Goal: Information Seeking & Learning: Learn about a topic

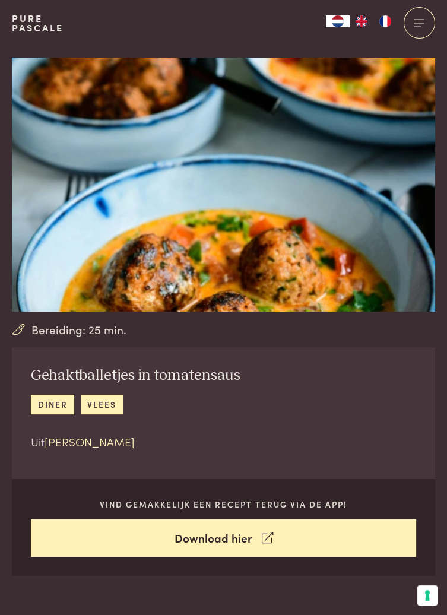
click at [84, 447] on link "[PERSON_NAME]" at bounding box center [90, 442] width 90 height 16
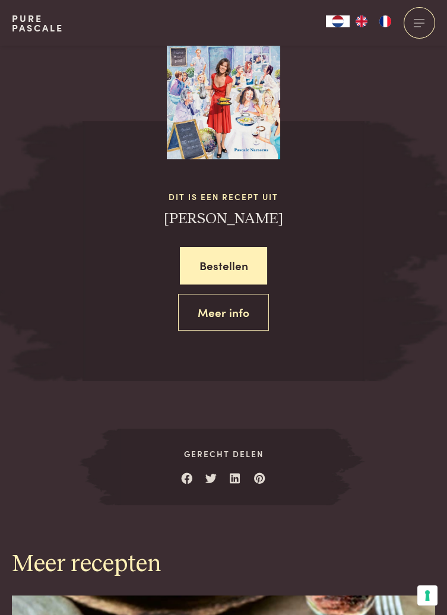
scroll to position [1303, 0]
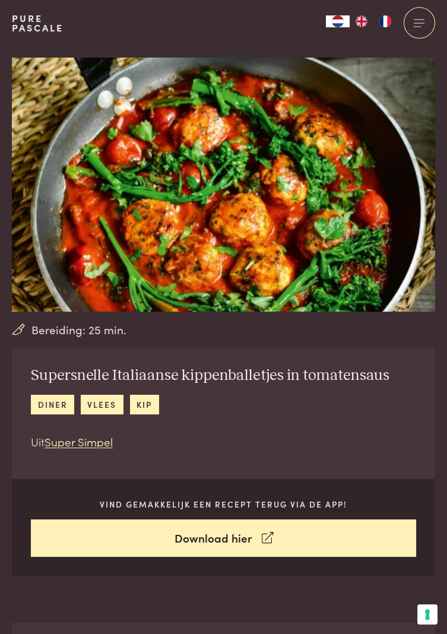
click at [296, 448] on p "Uit Super Simpel" at bounding box center [210, 442] width 359 height 17
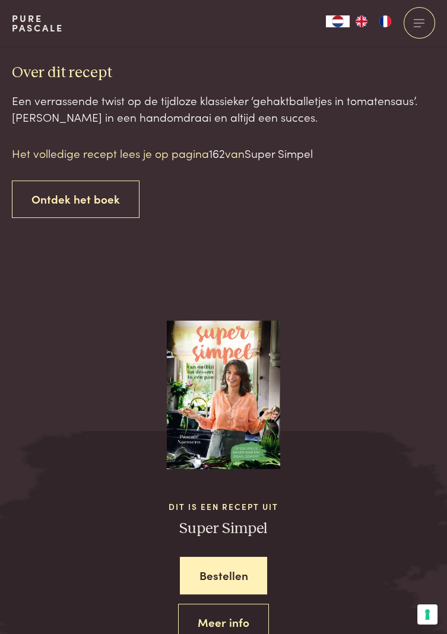
scroll to position [993, 0]
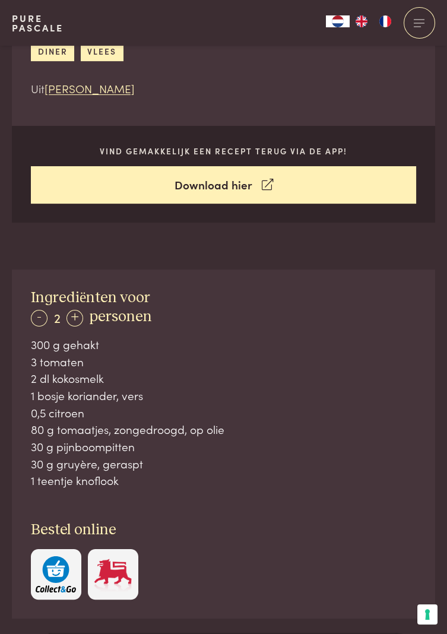
scroll to position [355, 0]
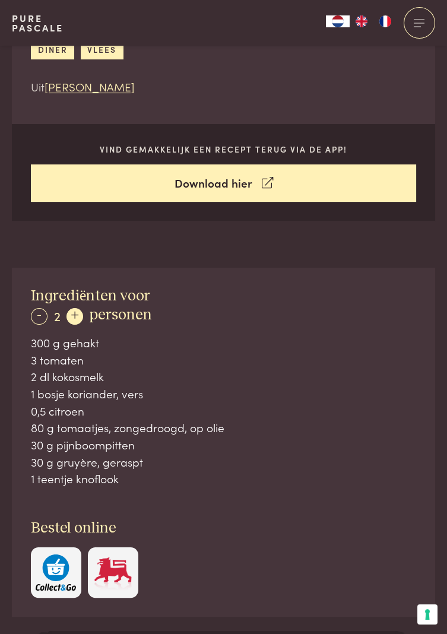
click at [76, 314] on div "+" at bounding box center [75, 316] width 17 height 17
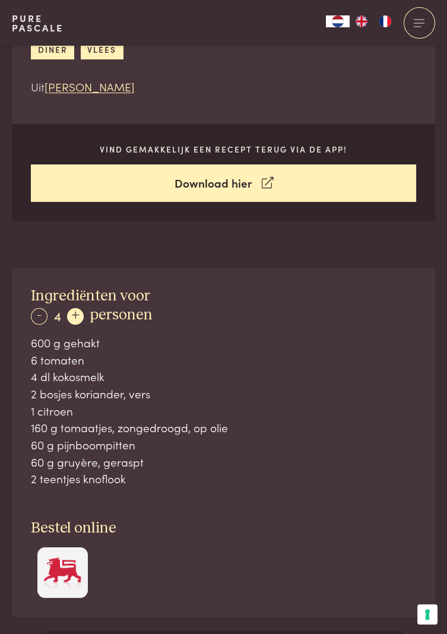
click at [83, 313] on div "+" at bounding box center [75, 316] width 17 height 17
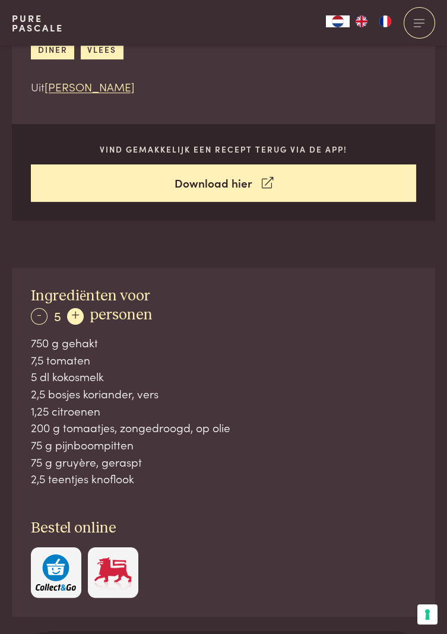
click at [77, 316] on div "+" at bounding box center [75, 316] width 17 height 17
click at [78, 319] on div "+" at bounding box center [75, 316] width 17 height 17
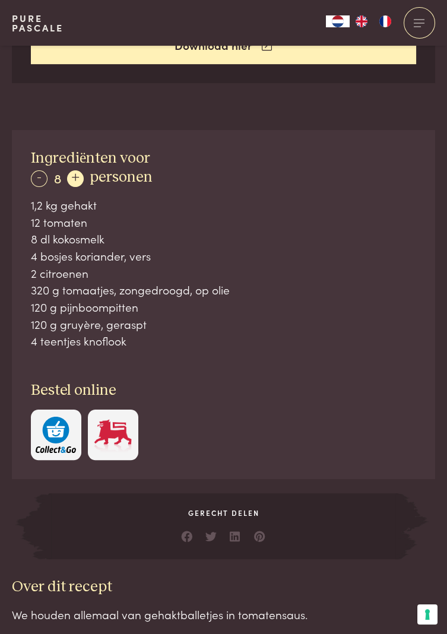
scroll to position [493, 0]
